Goal: Transaction & Acquisition: Book appointment/travel/reservation

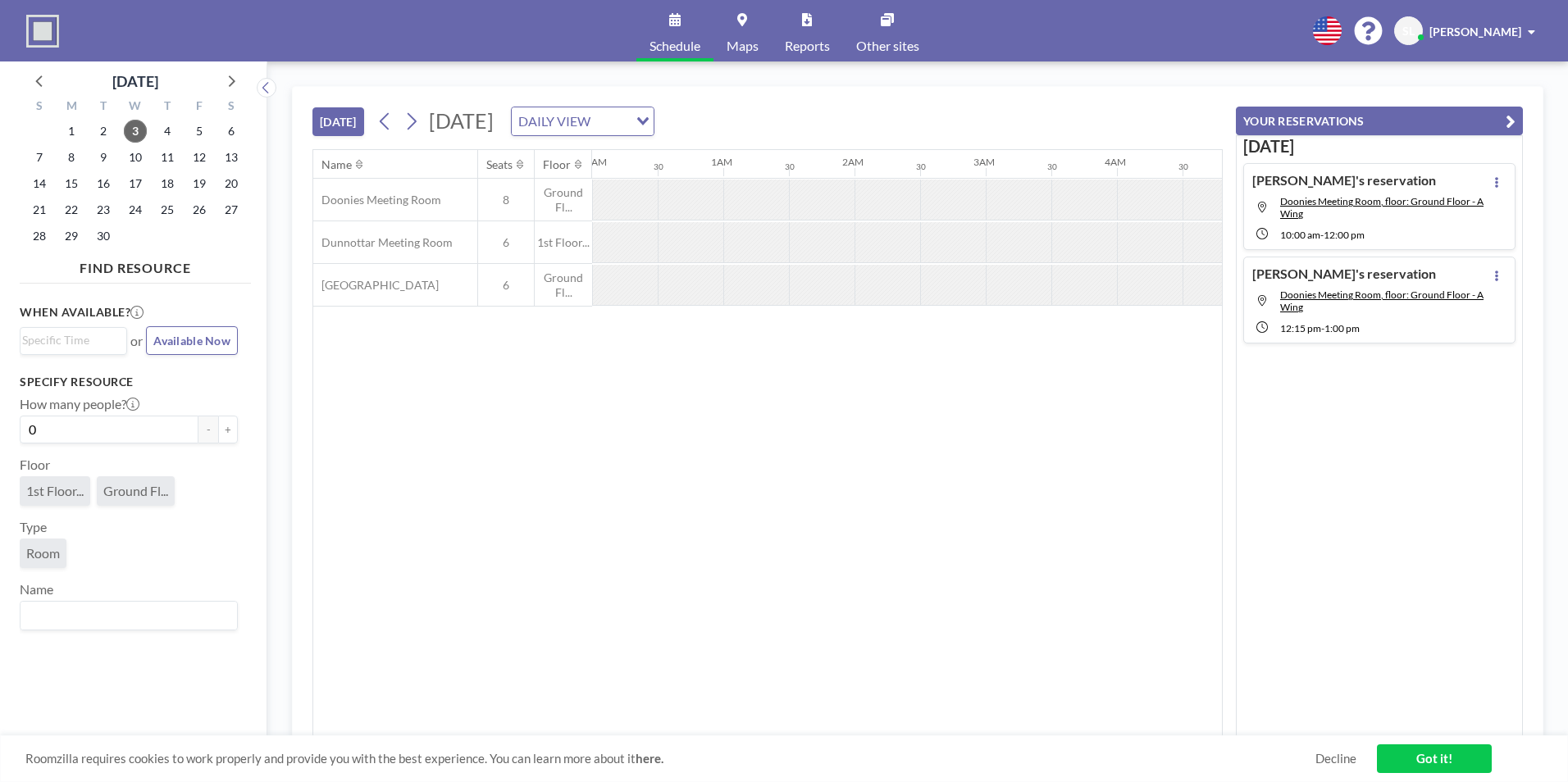
scroll to position [0, 2521]
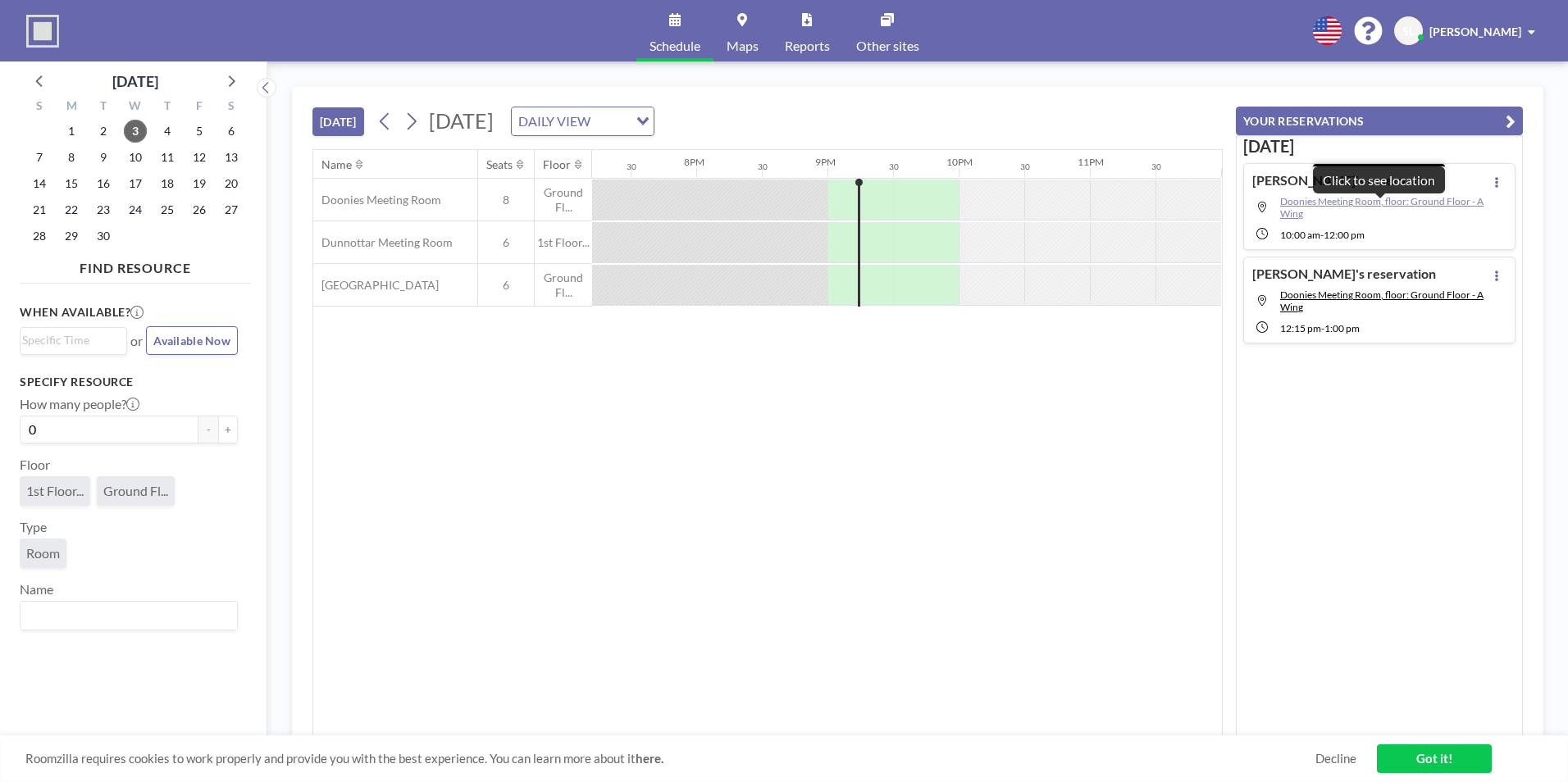
click at [1372, 201] on span "Doonies Meeting Room, floor: Ground Floor - A Wing" at bounding box center [1381, 207] width 203 height 25
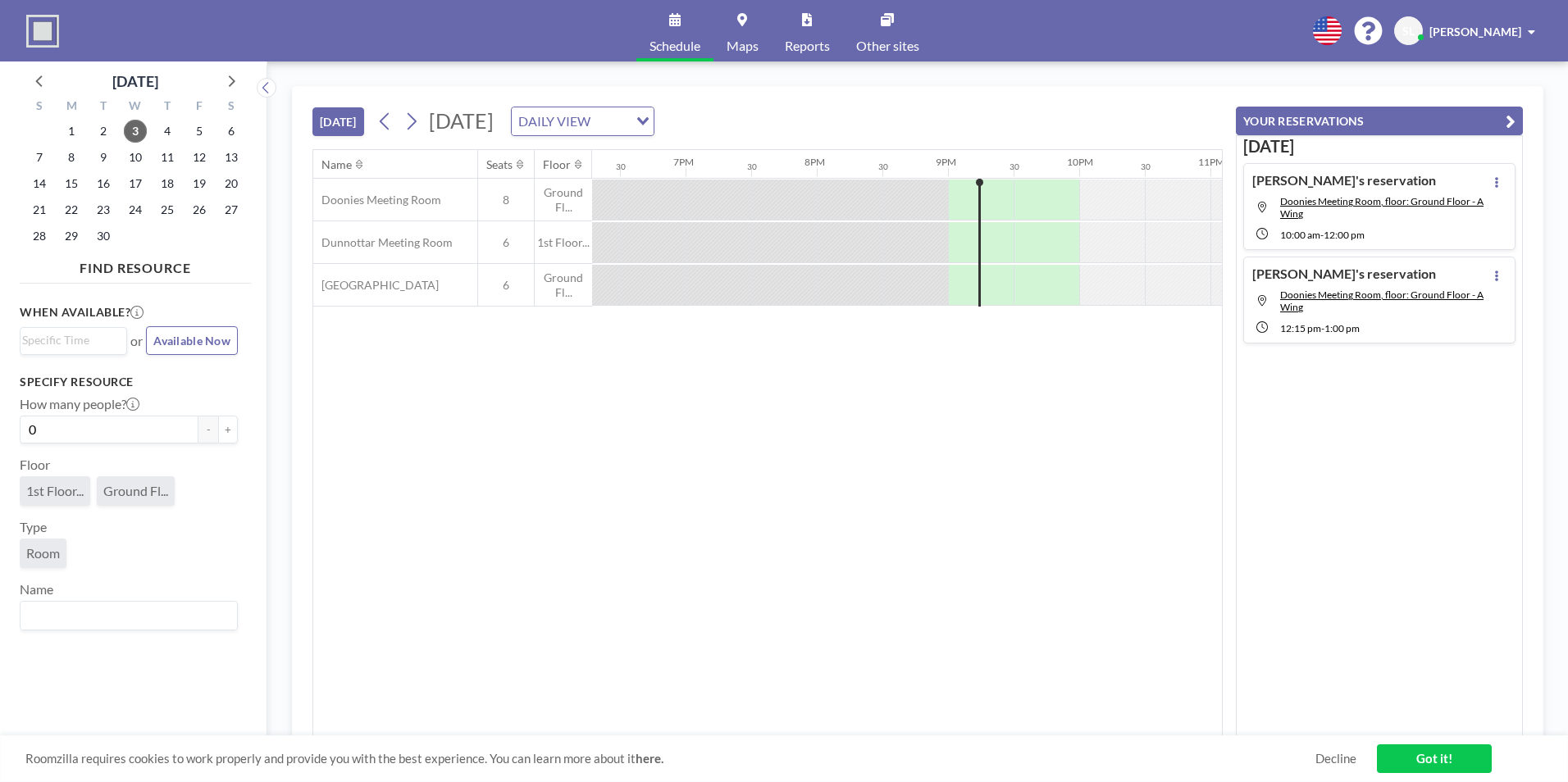
scroll to position [0, 2521]
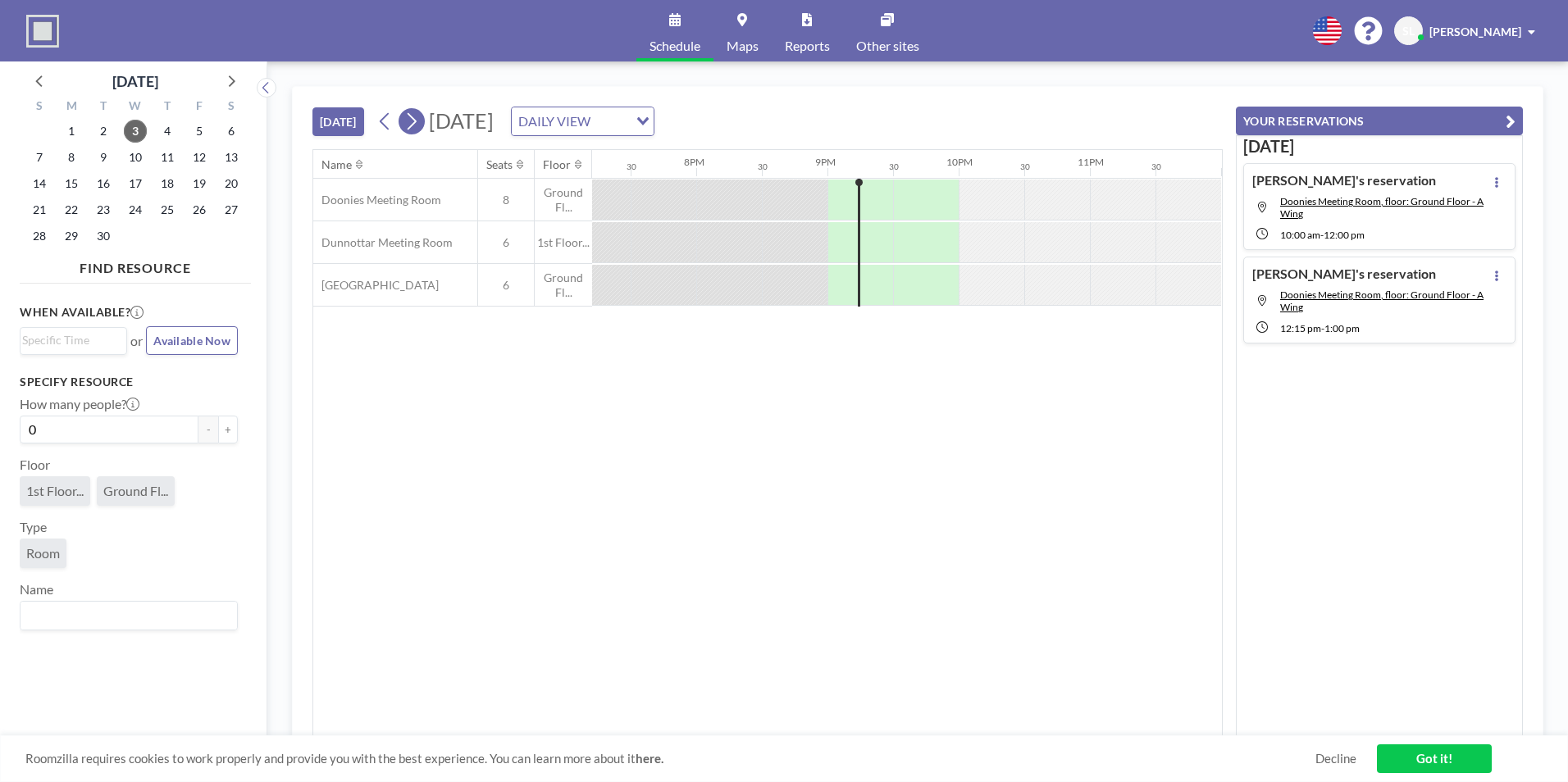
click at [420, 114] on icon at bounding box center [412, 121] width 16 height 25
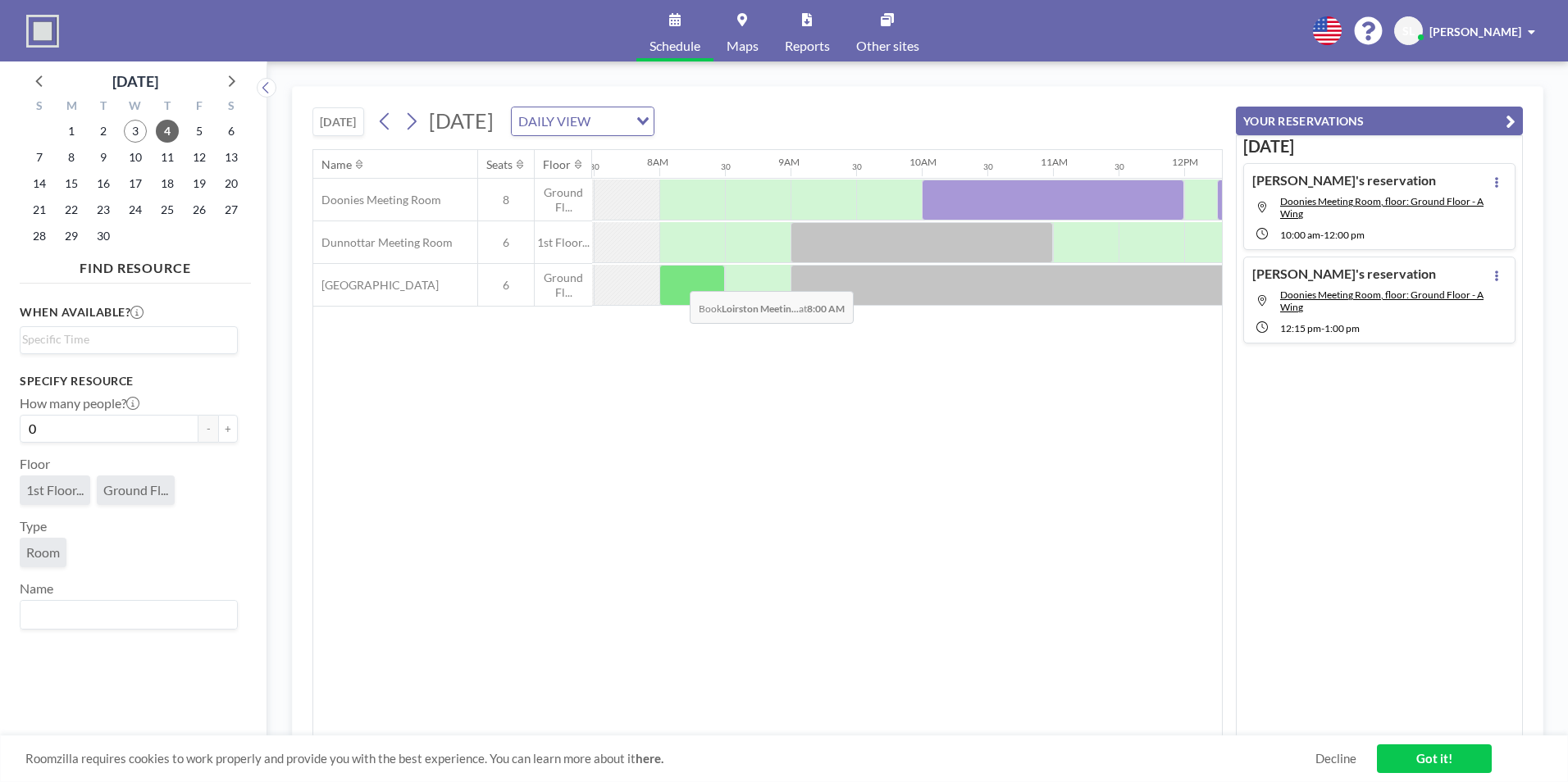
scroll to position [0, 984]
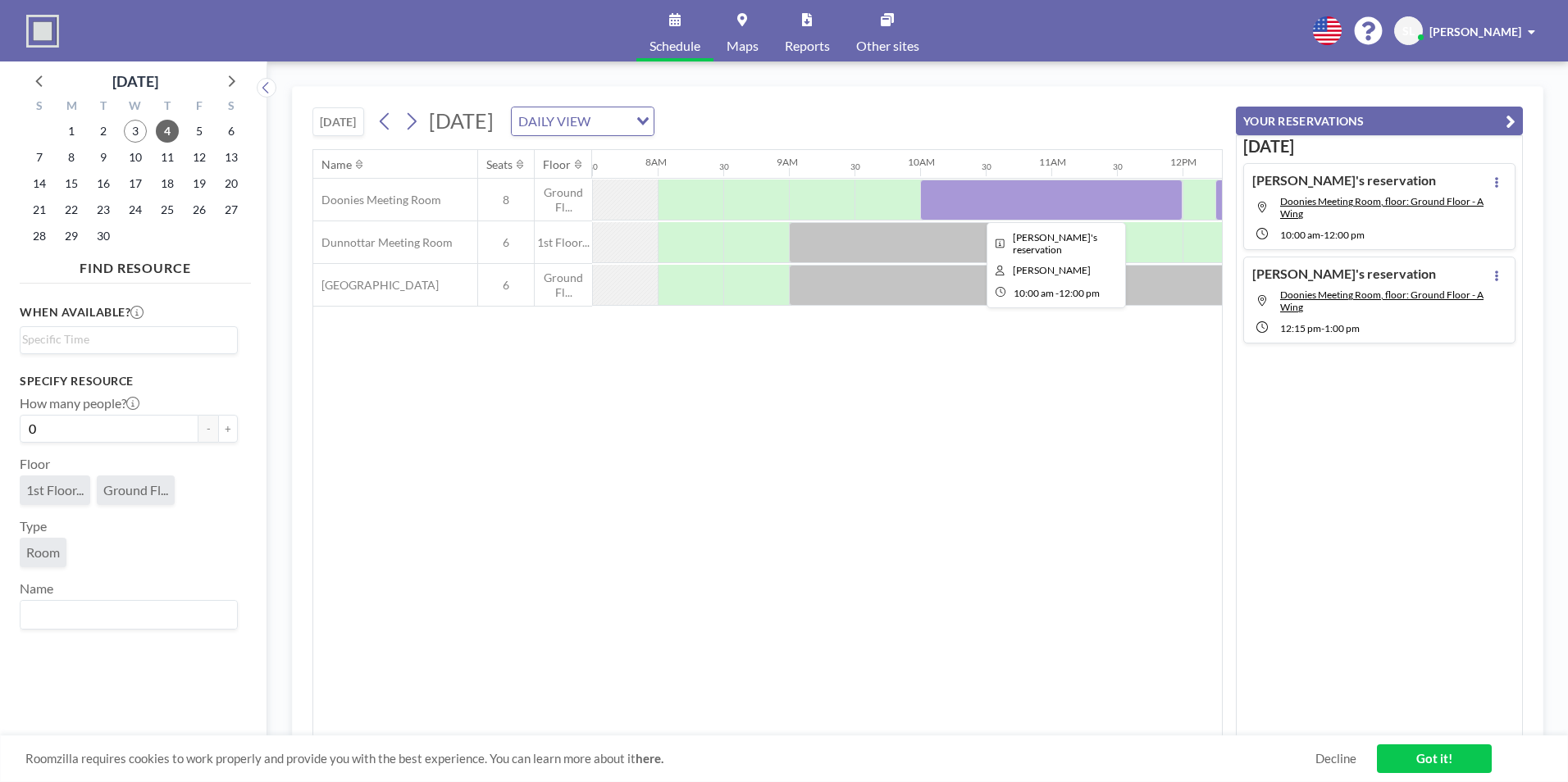
click at [990, 201] on div at bounding box center [1051, 200] width 262 height 41
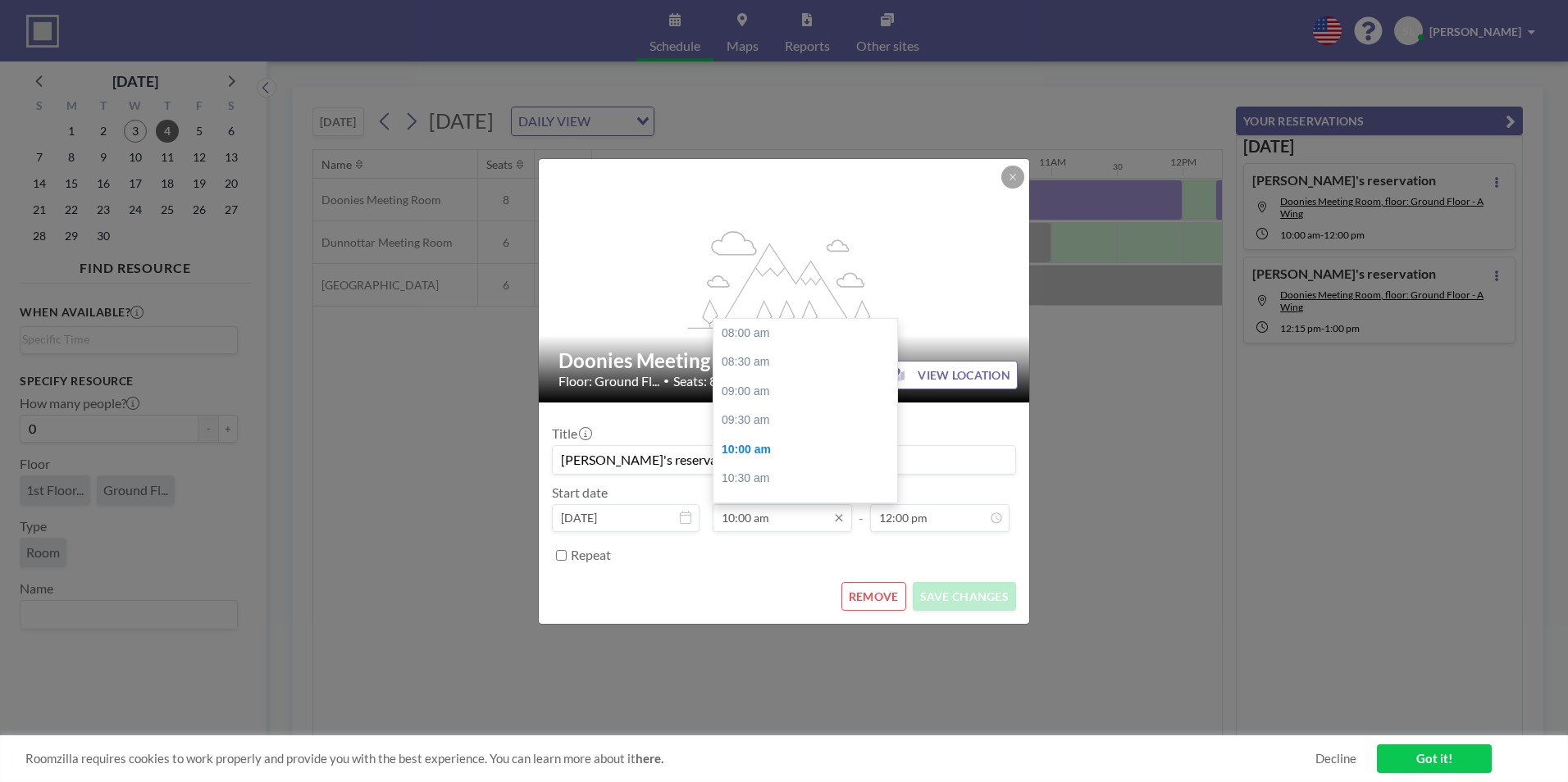
scroll to position [117, 0]
click at [751, 514] on input "10:00 am" at bounding box center [782, 518] width 140 height 28
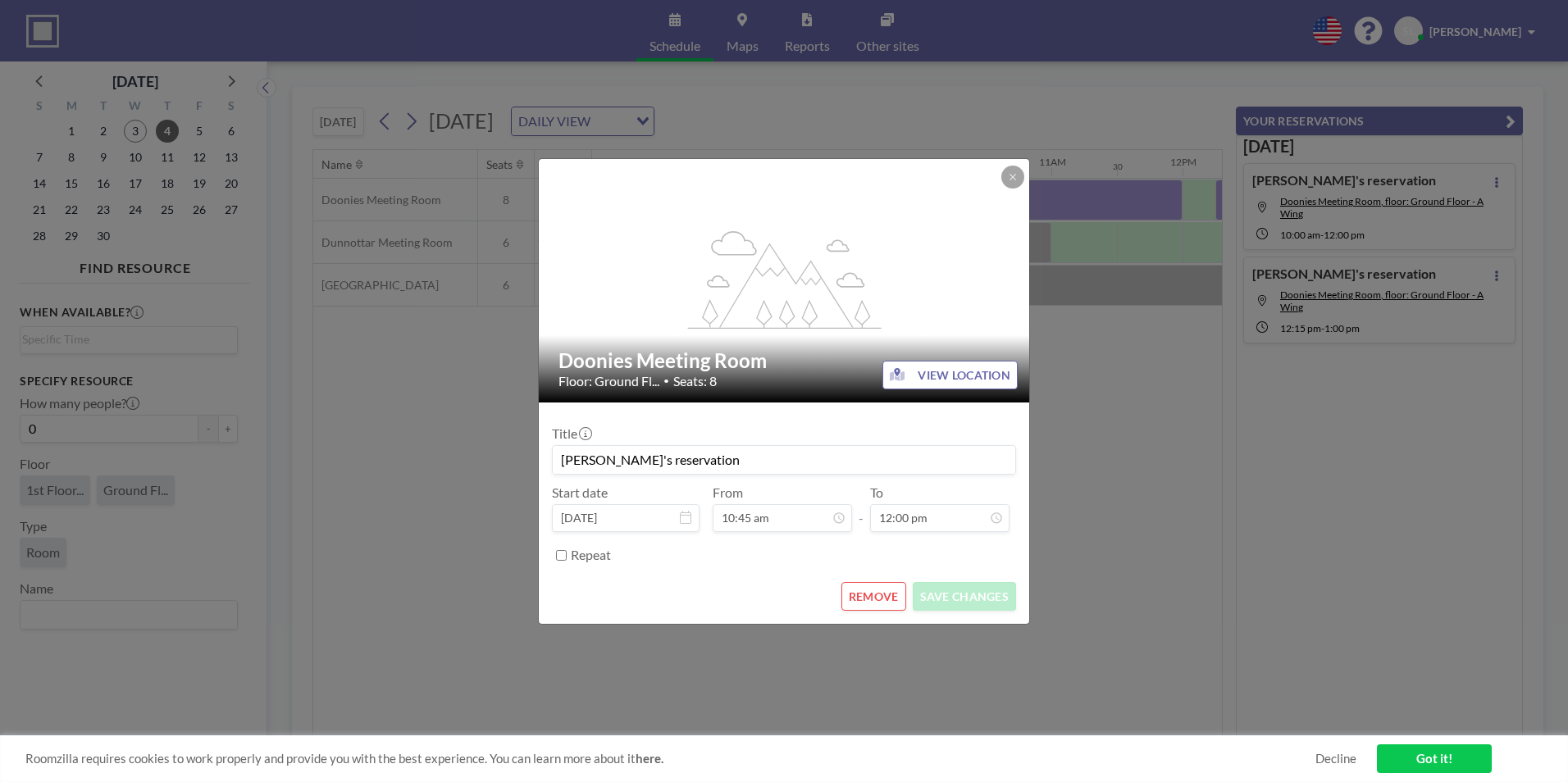
type input "10:45 am"
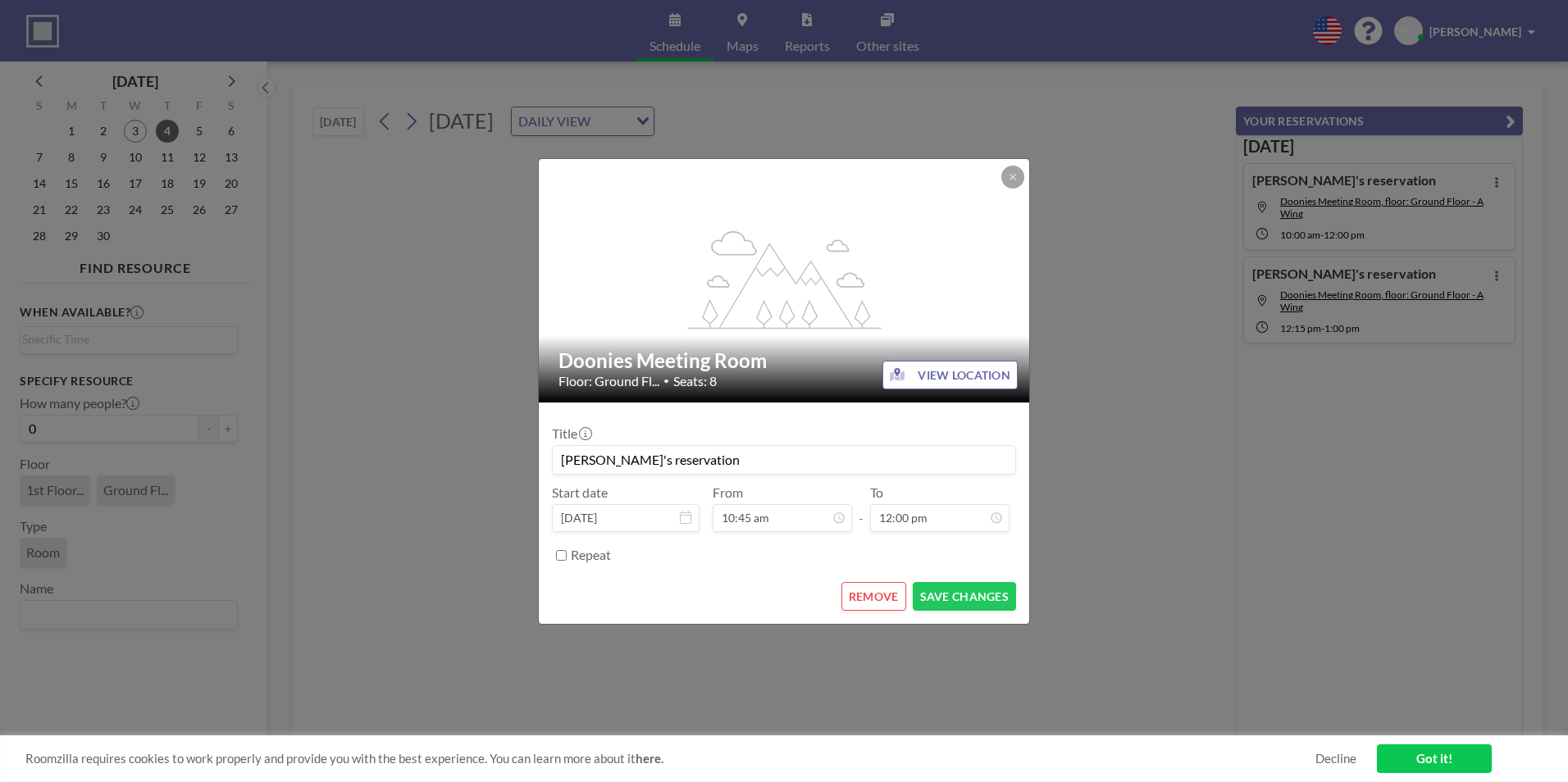
click at [807, 584] on div "REMOVE SAVE CHANGES" at bounding box center [784, 596] width 464 height 28
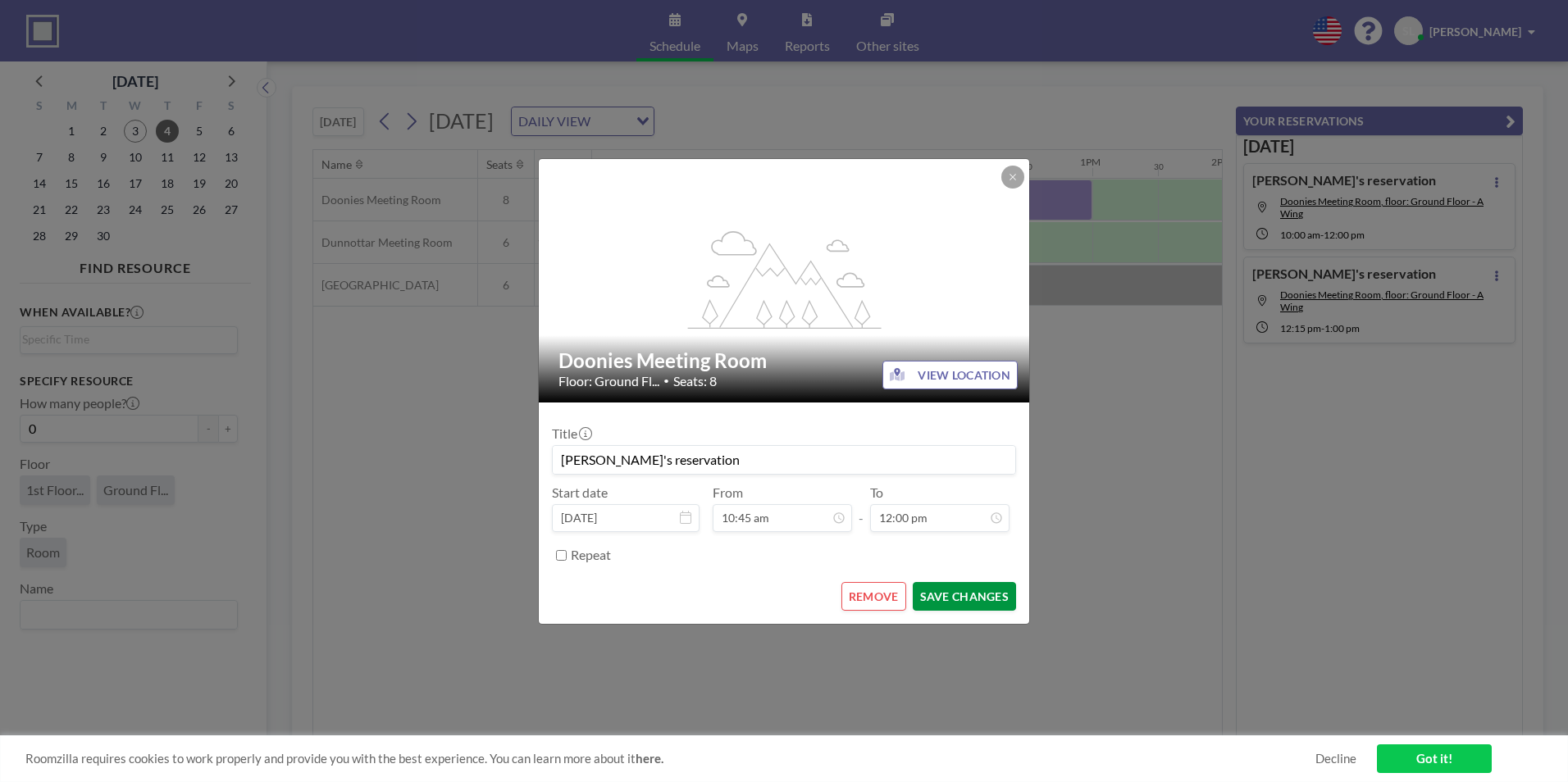
scroll to position [0, 1313]
click at [971, 595] on button "SAVE CHANGES" at bounding box center [964, 596] width 103 height 28
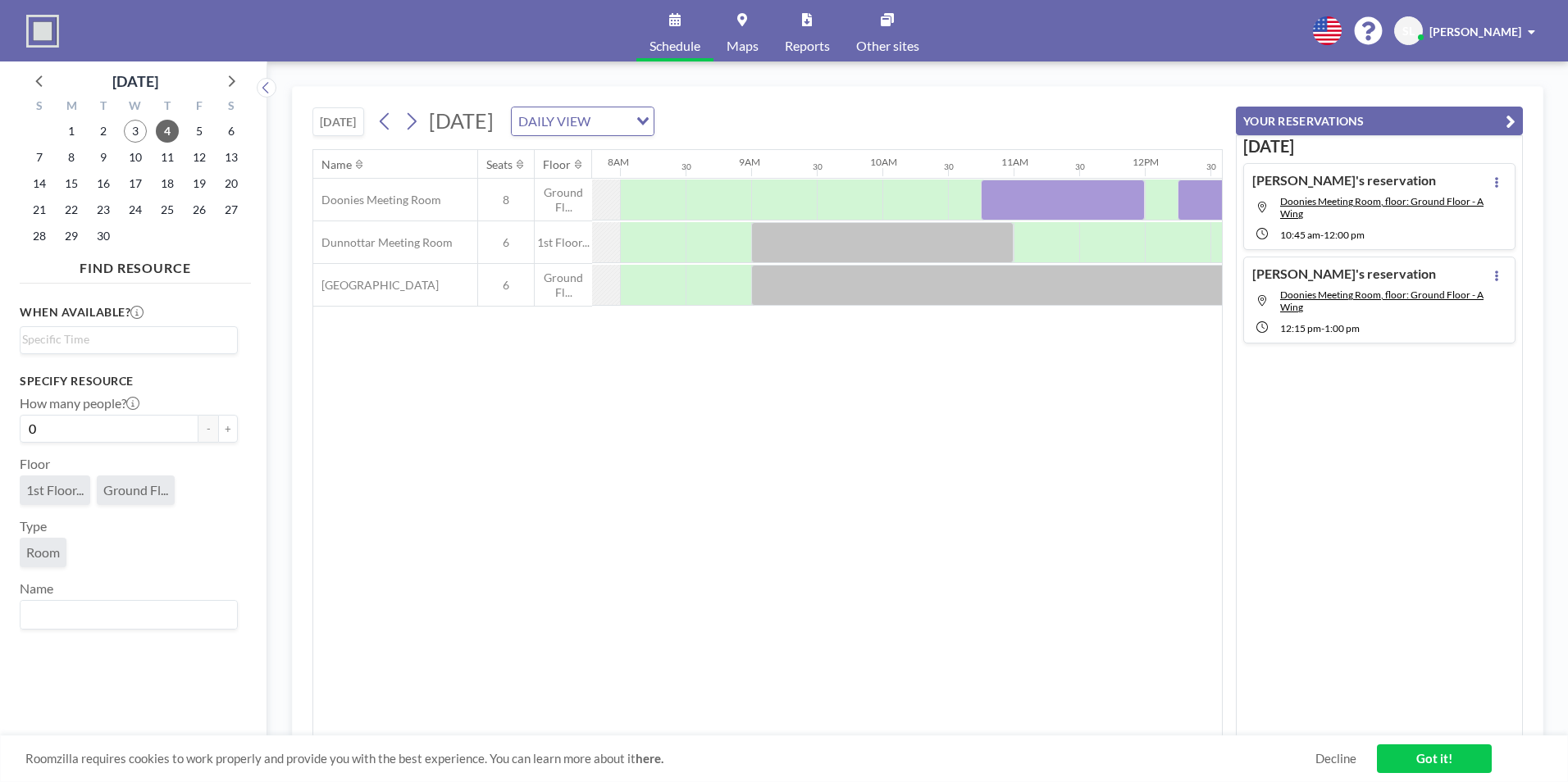
scroll to position [0, 1152]
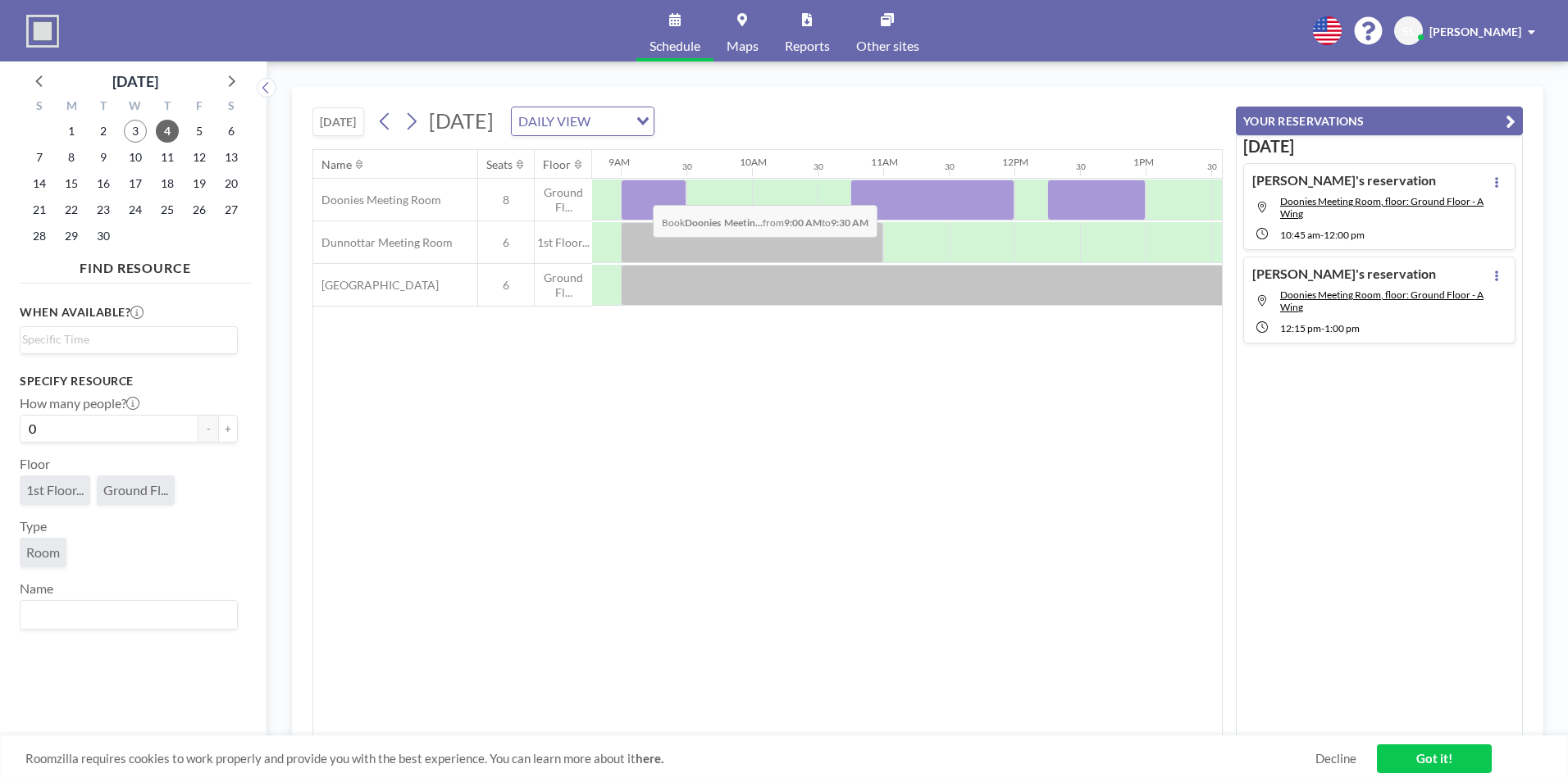
click at [640, 193] on div at bounding box center [653, 200] width 66 height 41
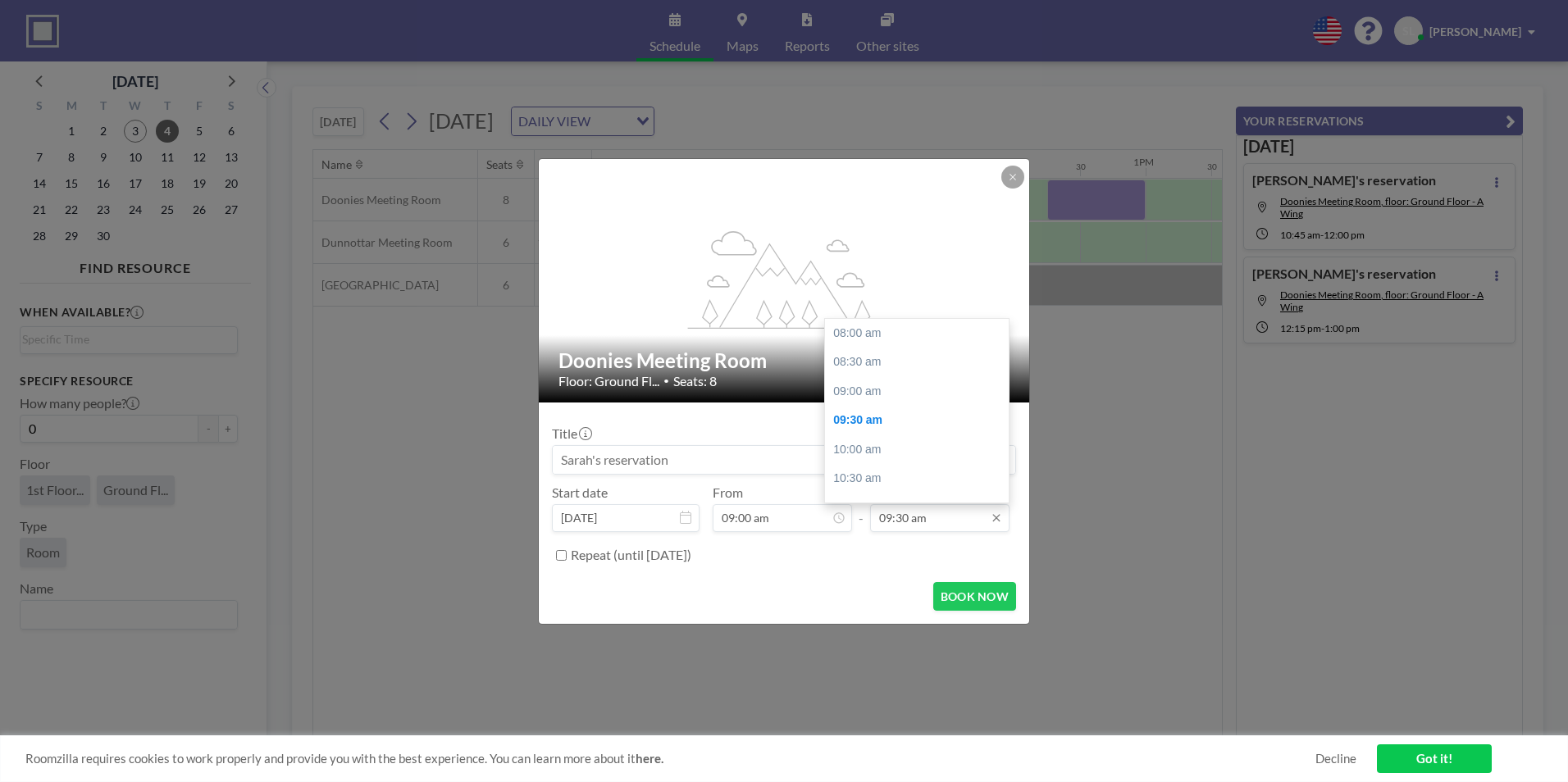
scroll to position [87, 0]
click at [908, 516] on input "09:30 am" at bounding box center [940, 518] width 140 height 28
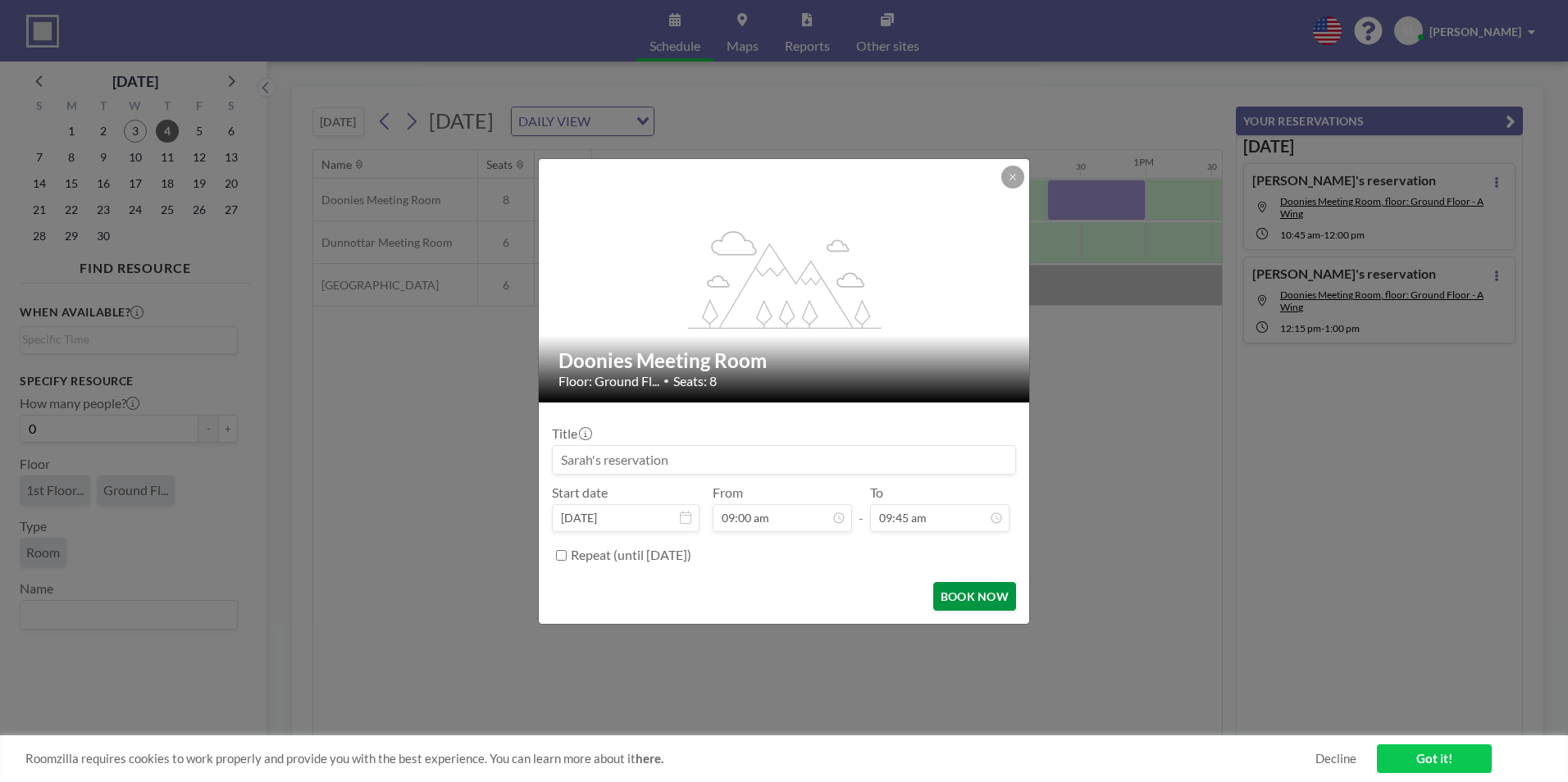
type input "09:45 am"
click at [974, 593] on button "BOOK NOW" at bounding box center [975, 596] width 83 height 28
